Goal: Task Accomplishment & Management: Manage account settings

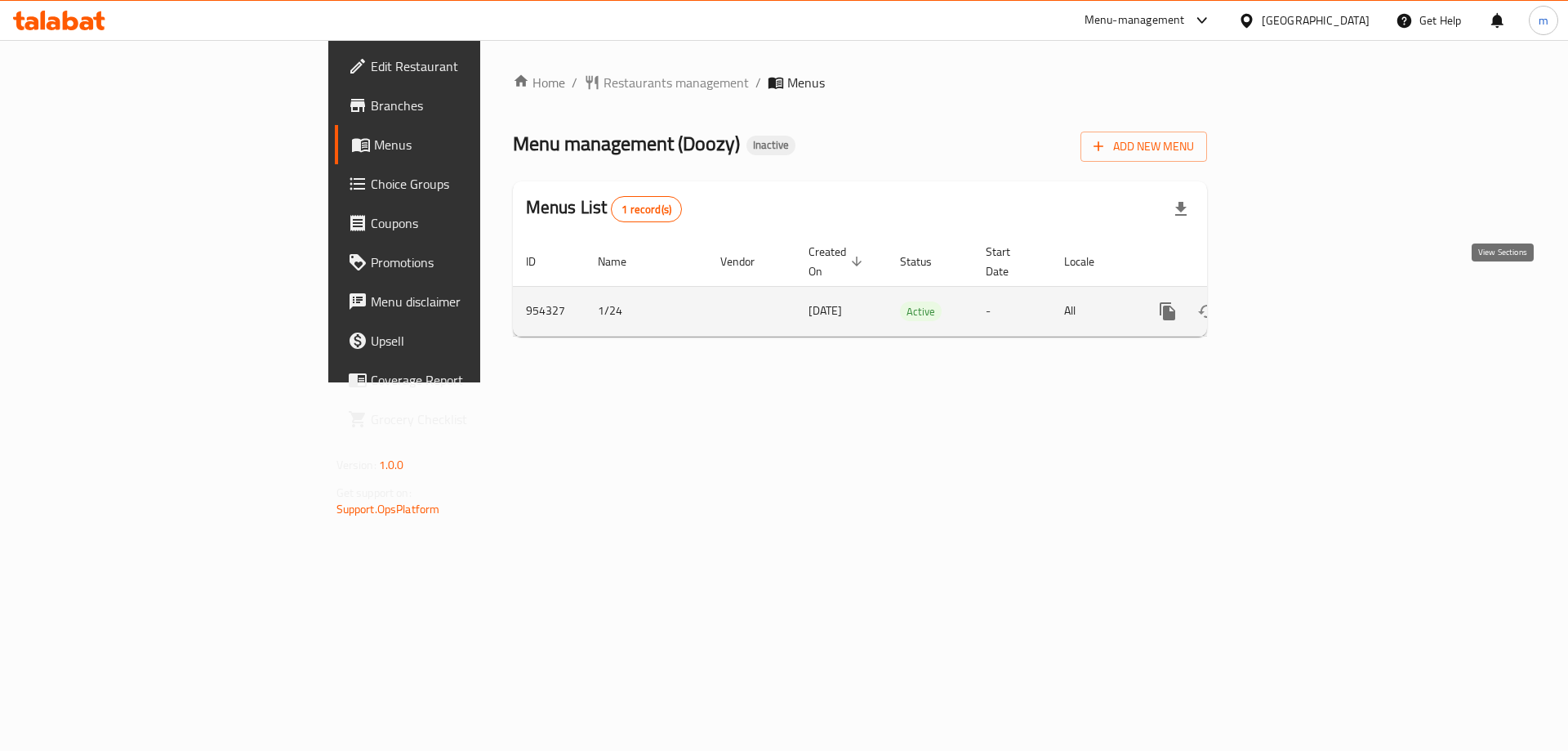
click at [1296, 301] on icon "enhanced table" at bounding box center [1285, 310] width 20 height 20
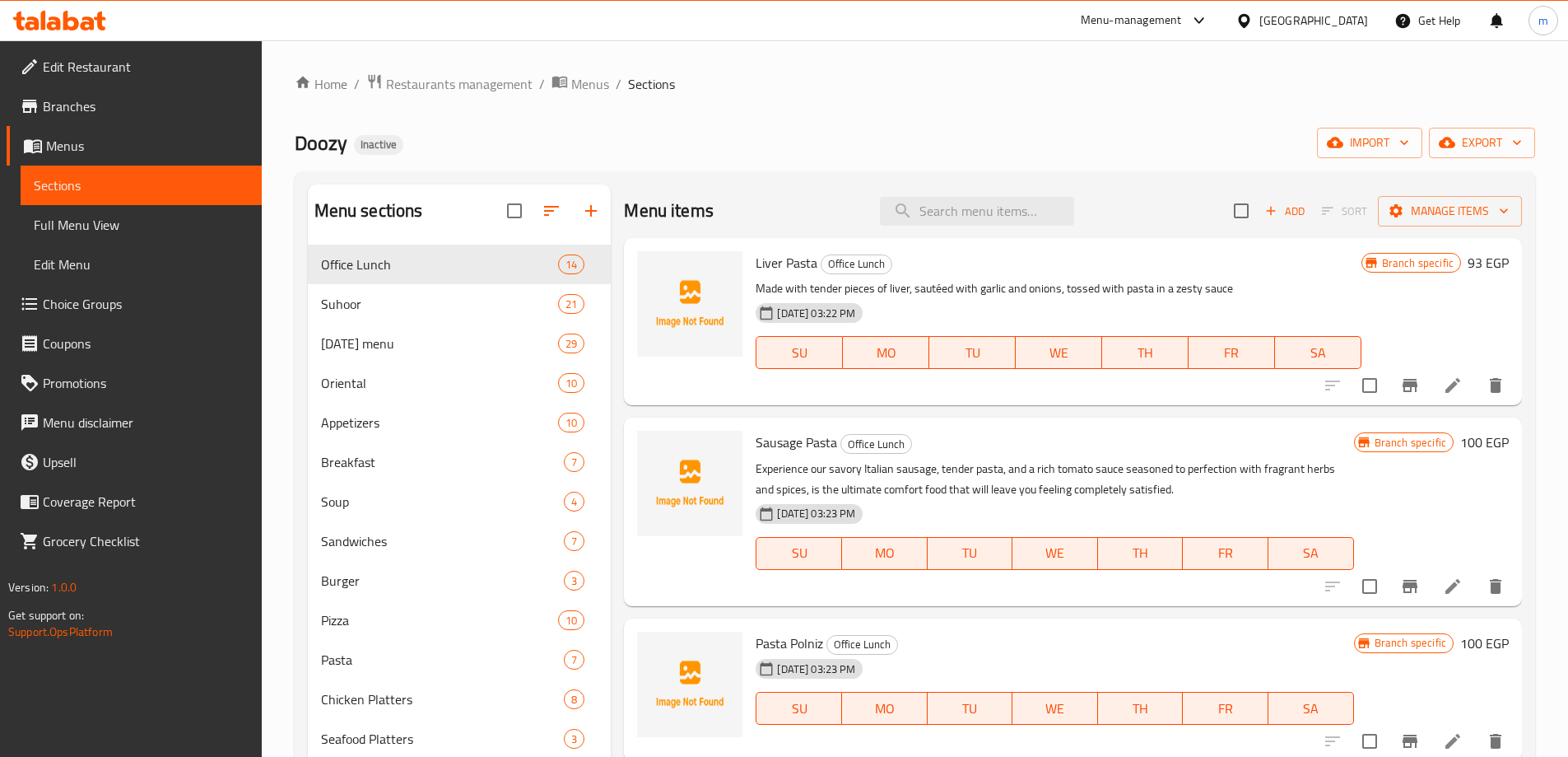
click at [74, 144] on span "Menus" at bounding box center [147, 145] width 202 height 20
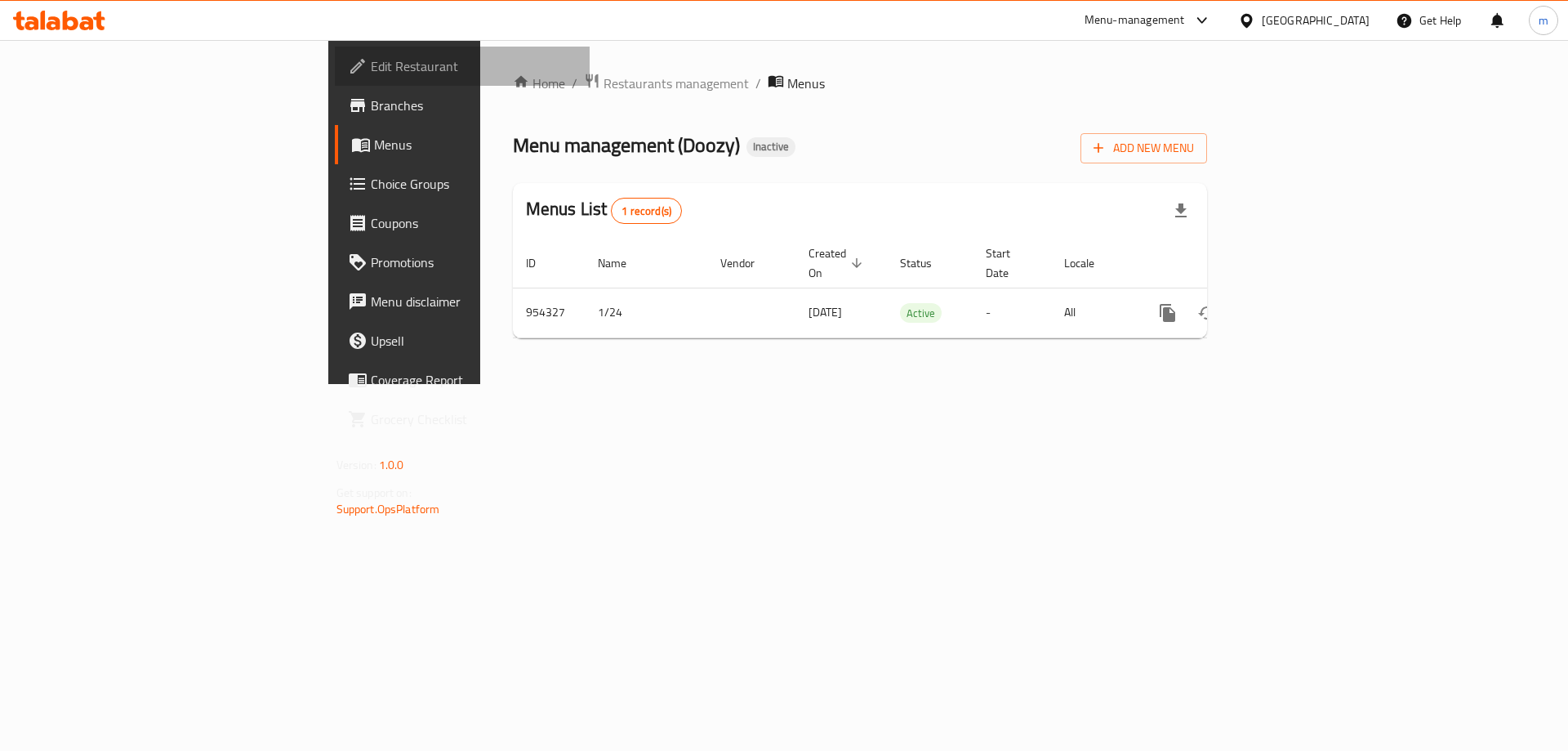
click at [371, 64] on span "Edit Restaurant" at bounding box center [474, 66] width 206 height 20
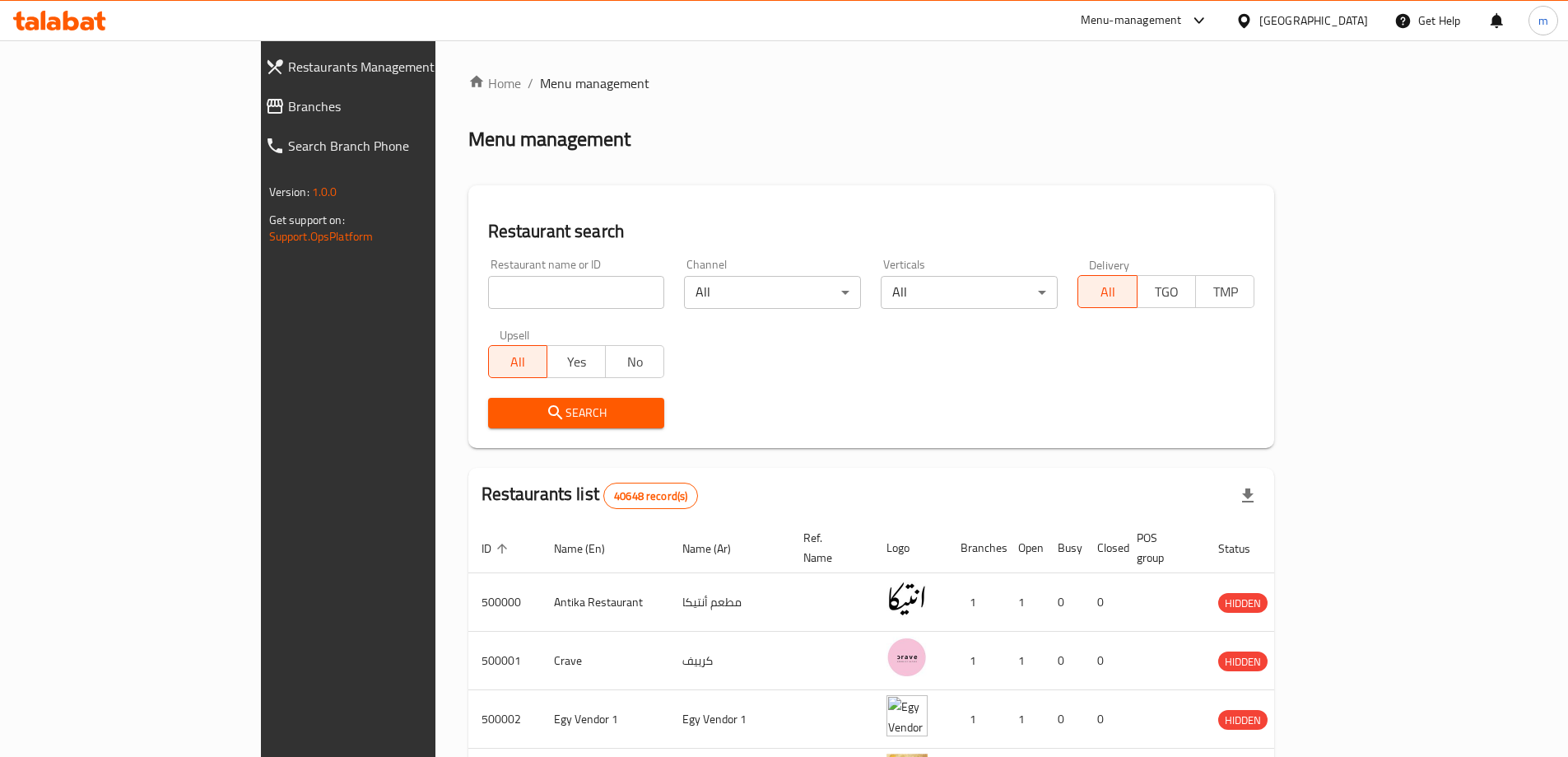
click at [288, 107] on span "Branches" at bounding box center [399, 106] width 221 height 20
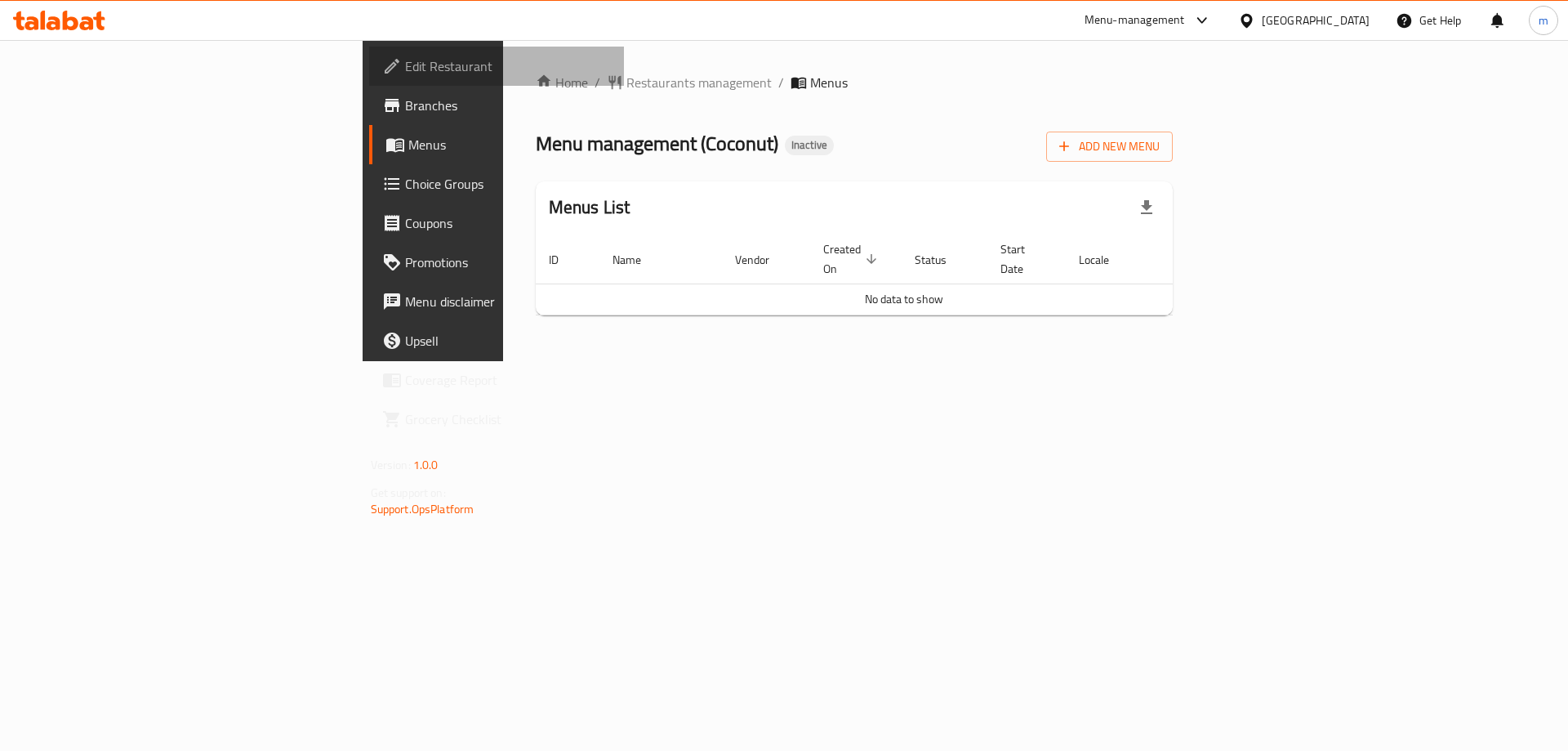
click at [405, 76] on span "Edit Restaurant" at bounding box center [508, 66] width 206 height 20
